Goal: Use online tool/utility: Utilize a website feature to perform a specific function

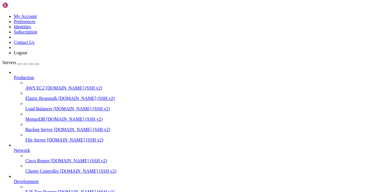
scroll to position [72, 0]
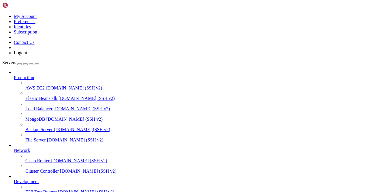
scroll to position [563, 0]
